Goal: Task Accomplishment & Management: Use online tool/utility

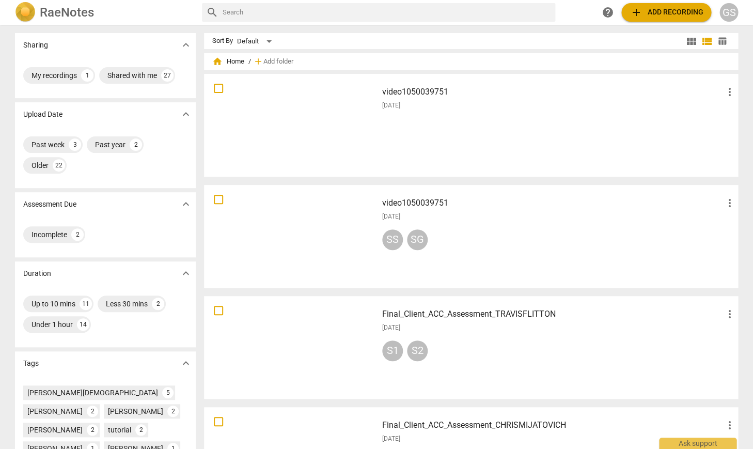
click at [269, 108] on div at bounding box center [290, 124] width 166 height 95
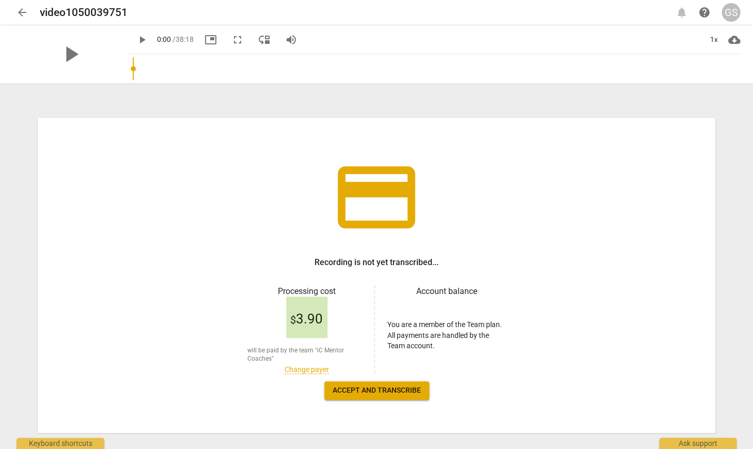
click at [28, 17] on span "arrow_back" at bounding box center [22, 12] width 19 height 12
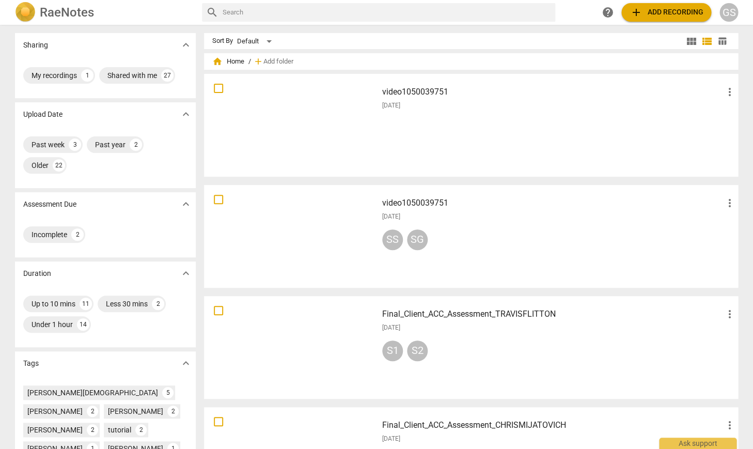
click at [312, 219] on div at bounding box center [290, 235] width 166 height 95
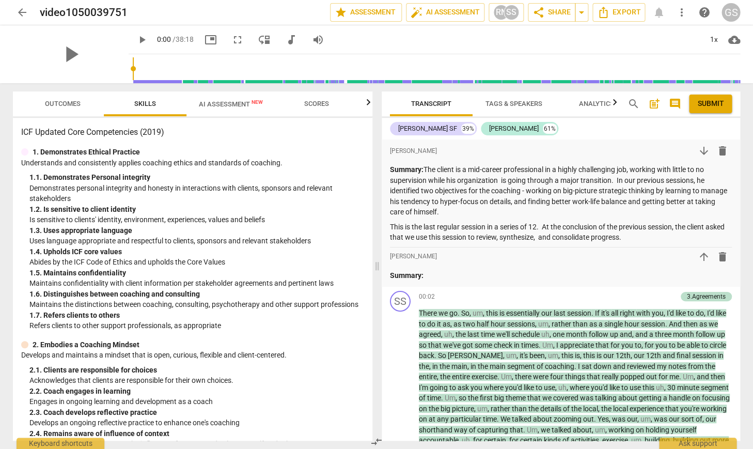
click at [66, 109] on span "Outcomes" at bounding box center [63, 104] width 60 height 14
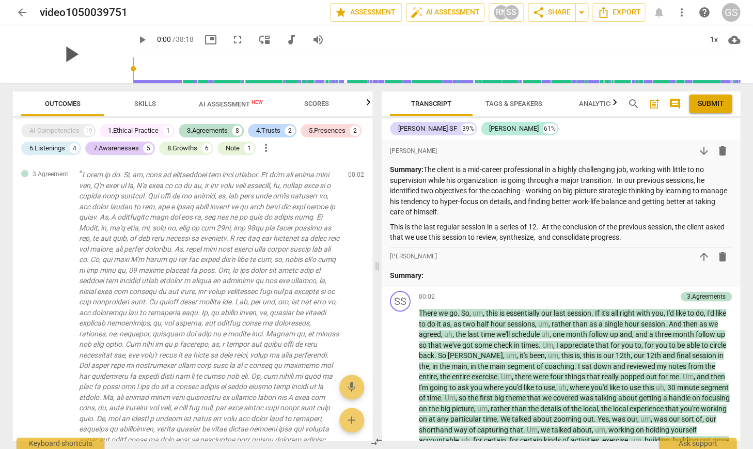
click at [66, 55] on span "play_arrow" at bounding box center [70, 54] width 27 height 27
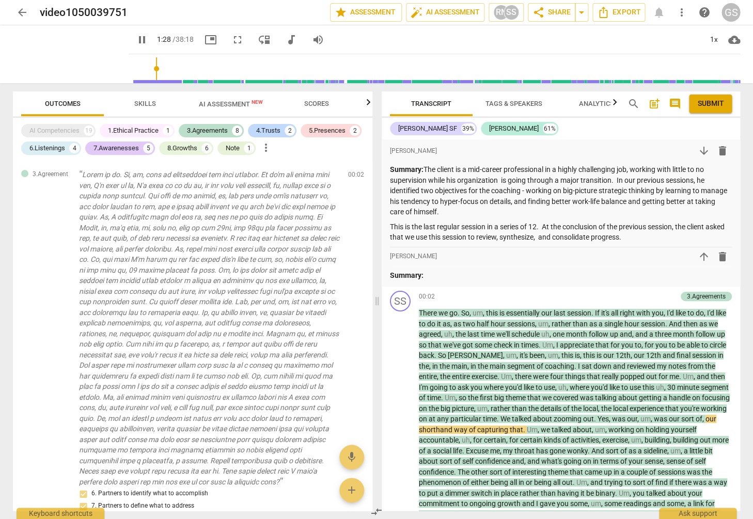
type input "88"
click at [285, 38] on span "audiotrack" at bounding box center [291, 40] width 12 height 12
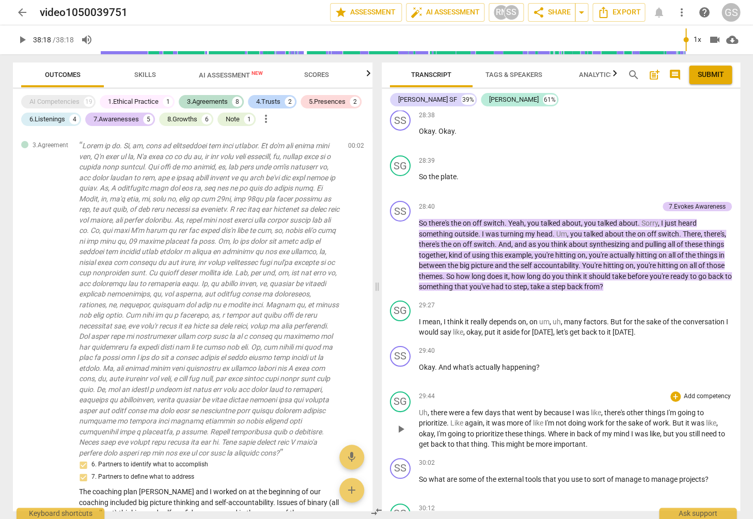
scroll to position [6349, 0]
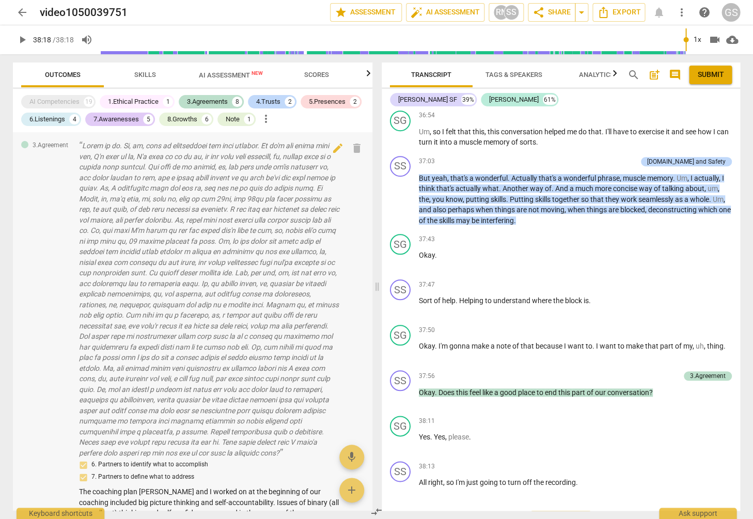
type input "2298"
